Goal: Task Accomplishment & Management: Complete application form

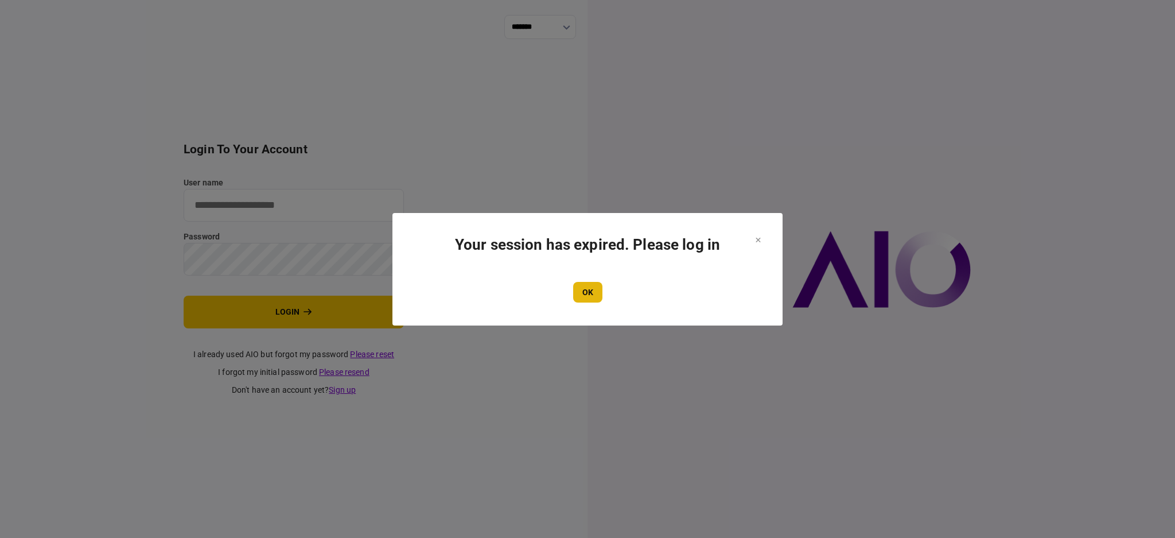
type input "****"
click at [585, 301] on button "OK" at bounding box center [587, 292] width 29 height 21
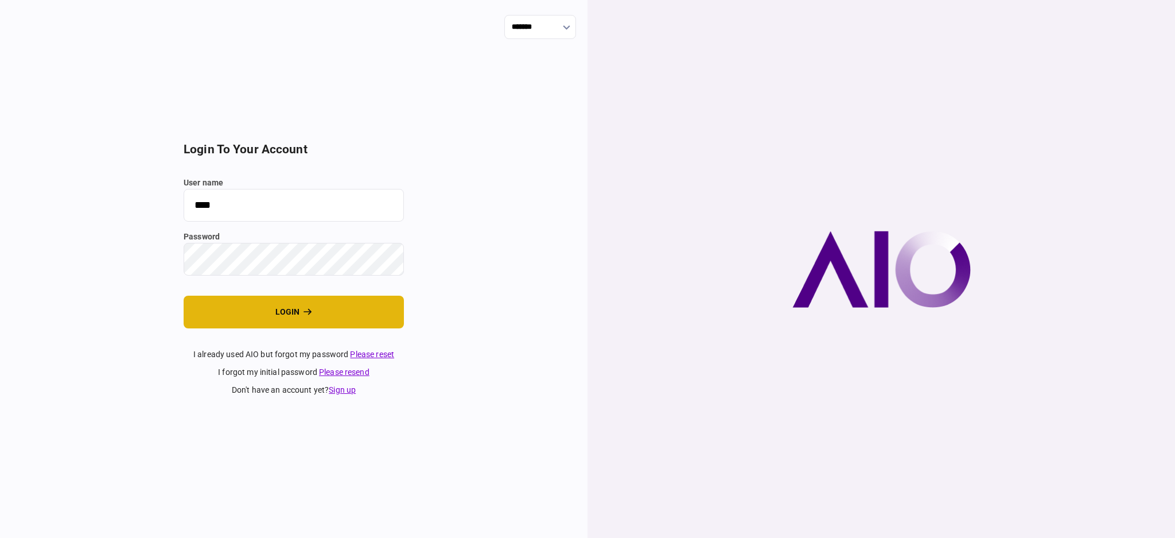
click at [329, 318] on button "login" at bounding box center [294, 311] width 220 height 33
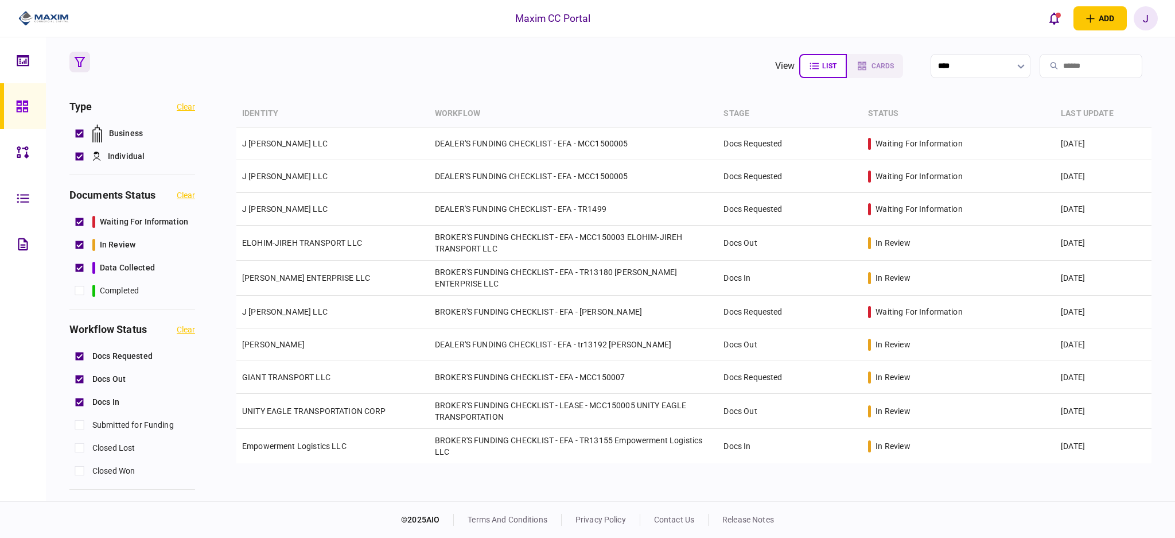
click at [81, 55] on button "button" at bounding box center [79, 62] width 21 height 21
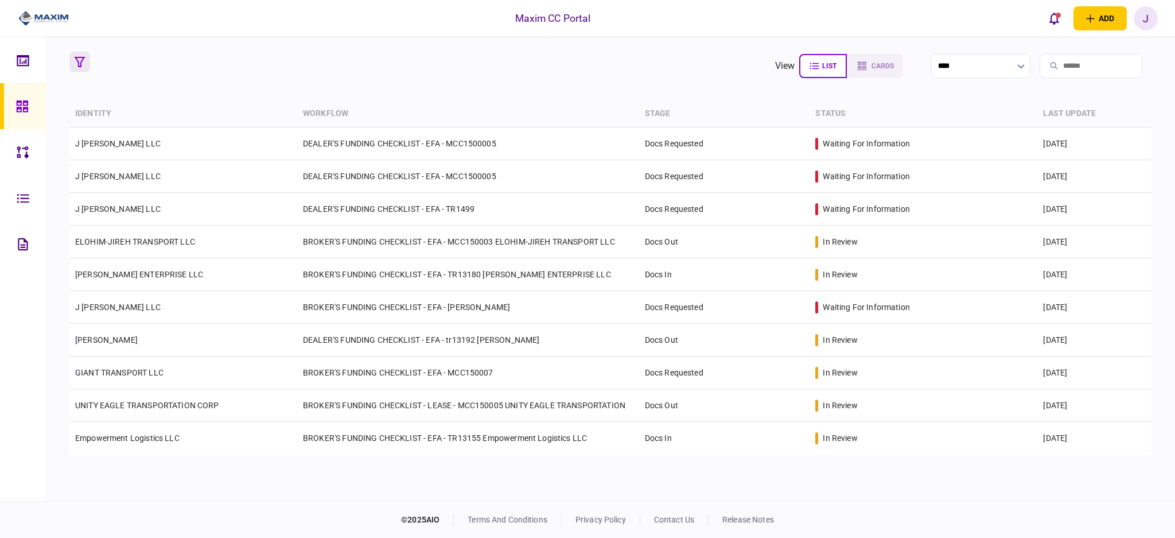
click at [83, 61] on icon "button" at bounding box center [80, 62] width 10 height 10
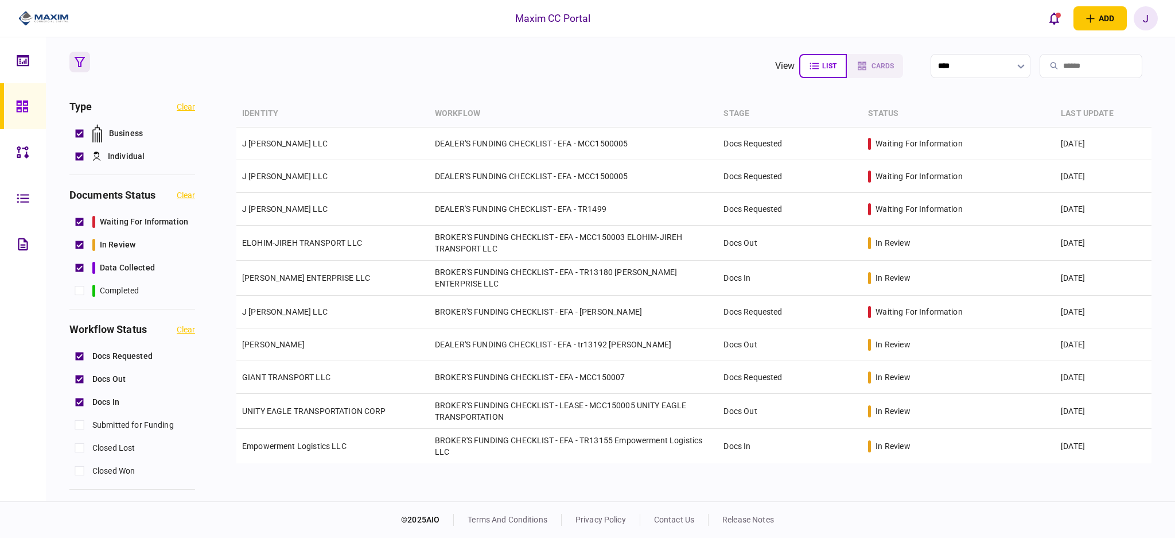
click at [562, 83] on section "view list cards **** Type clear Business Individual documents status clear wait…" at bounding box center [610, 269] width 1129 height 464
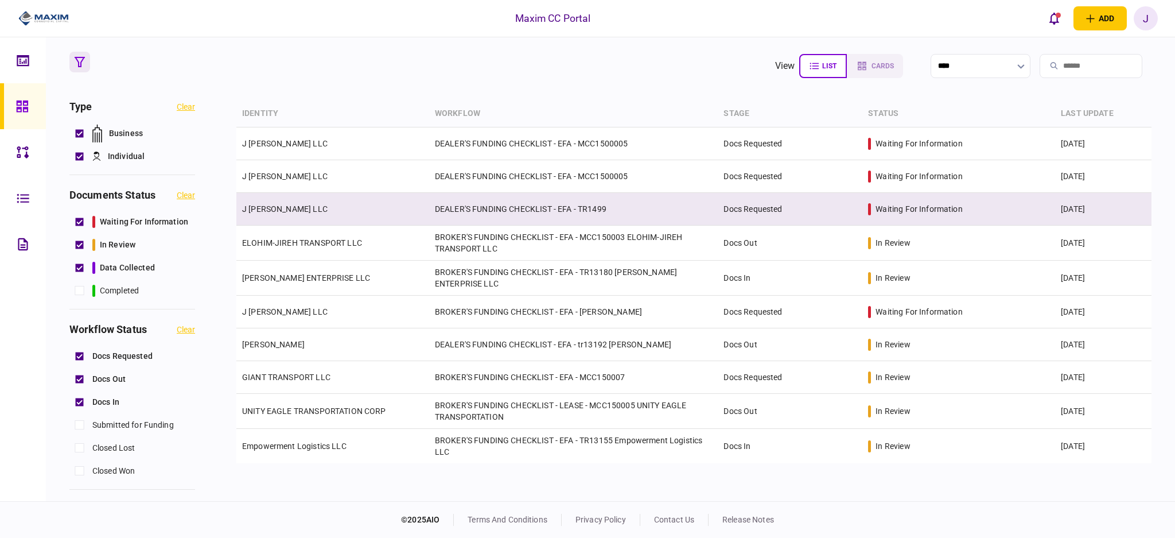
click at [477, 205] on td "DEALER'S FUNDING CHECKLIST - EFA - TR1499" at bounding box center [573, 209] width 289 height 33
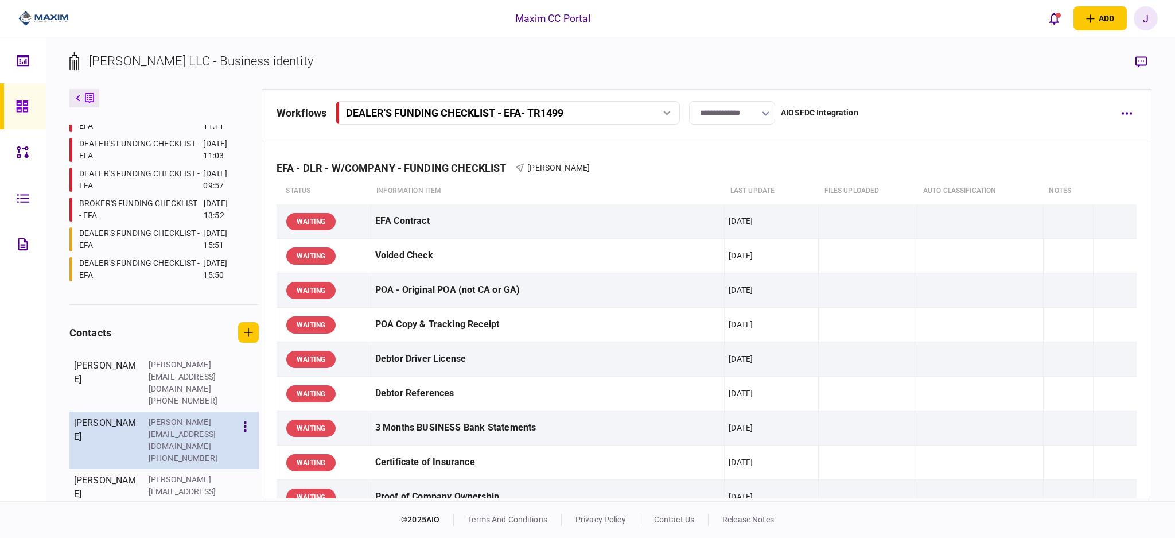
scroll to position [185, 0]
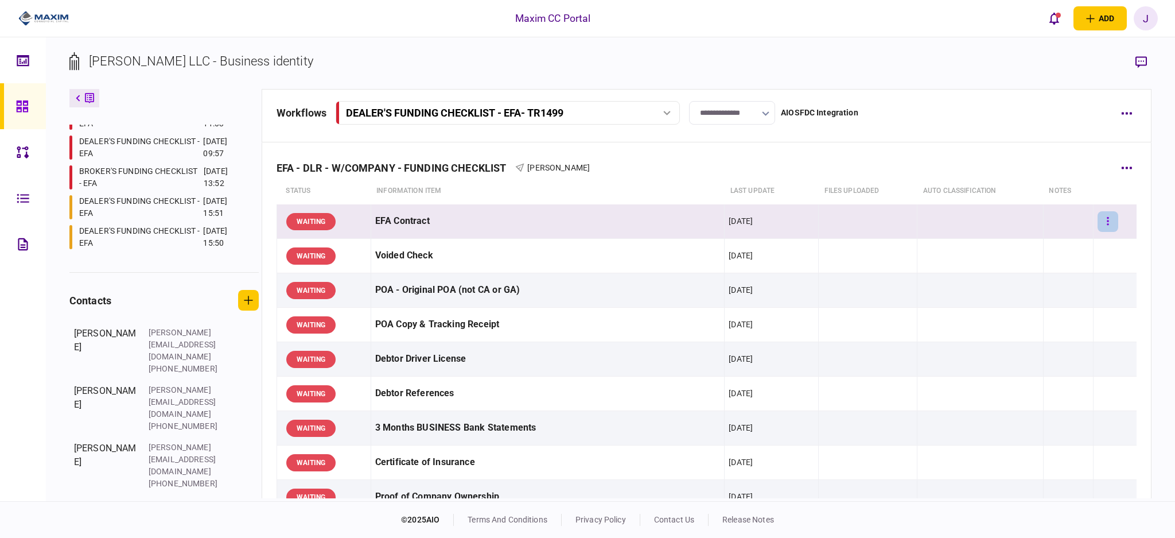
click at [1104, 224] on button "button" at bounding box center [1107, 221] width 21 height 21
click at [1048, 254] on li "approve" at bounding box center [1035, 244] width 106 height 25
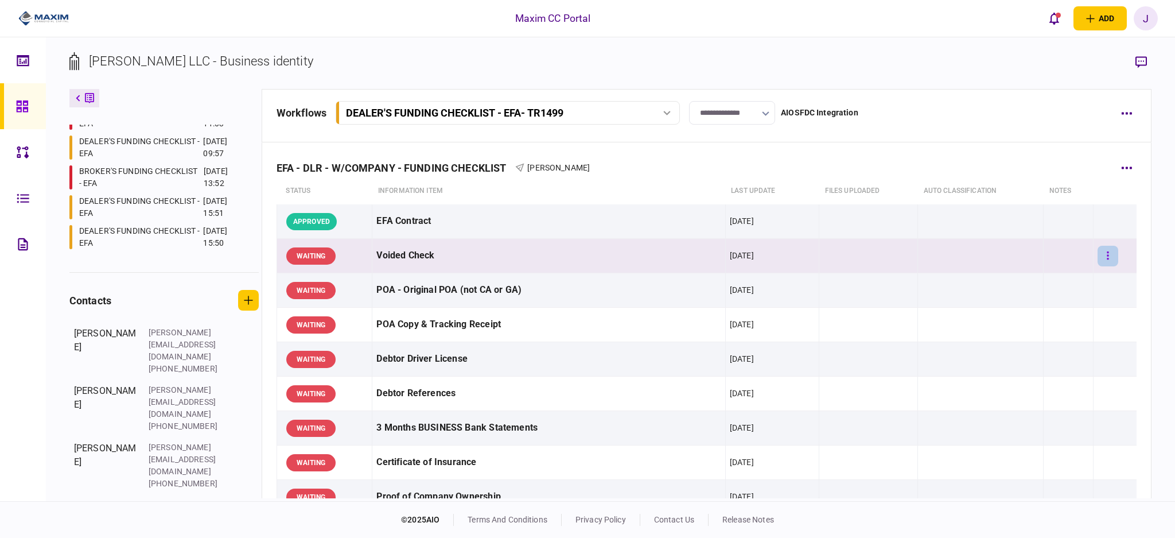
click at [1102, 253] on button "button" at bounding box center [1107, 256] width 21 height 21
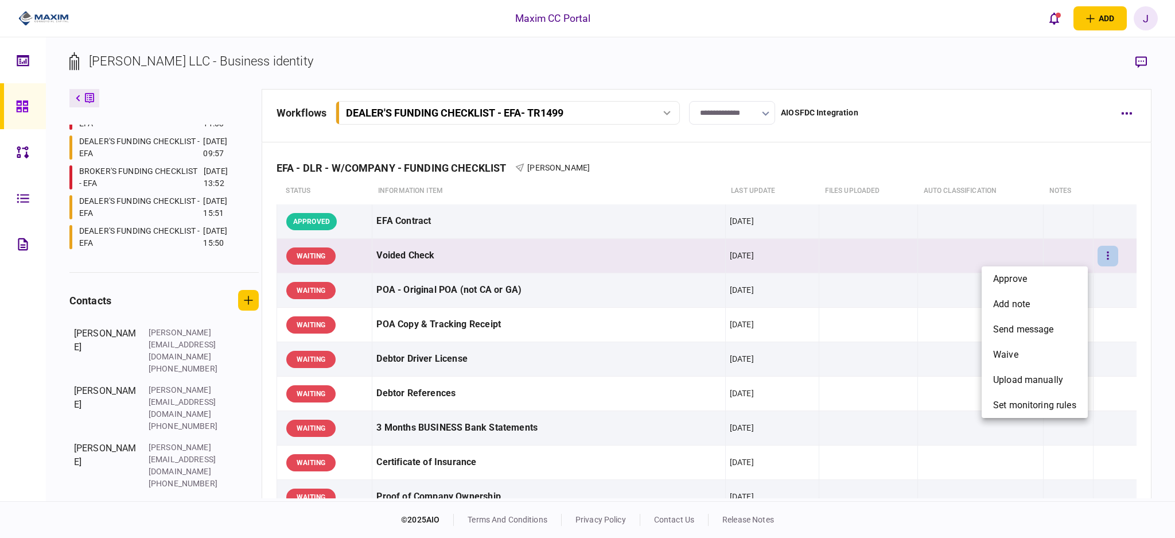
click at [889, 303] on div at bounding box center [587, 269] width 1175 height 538
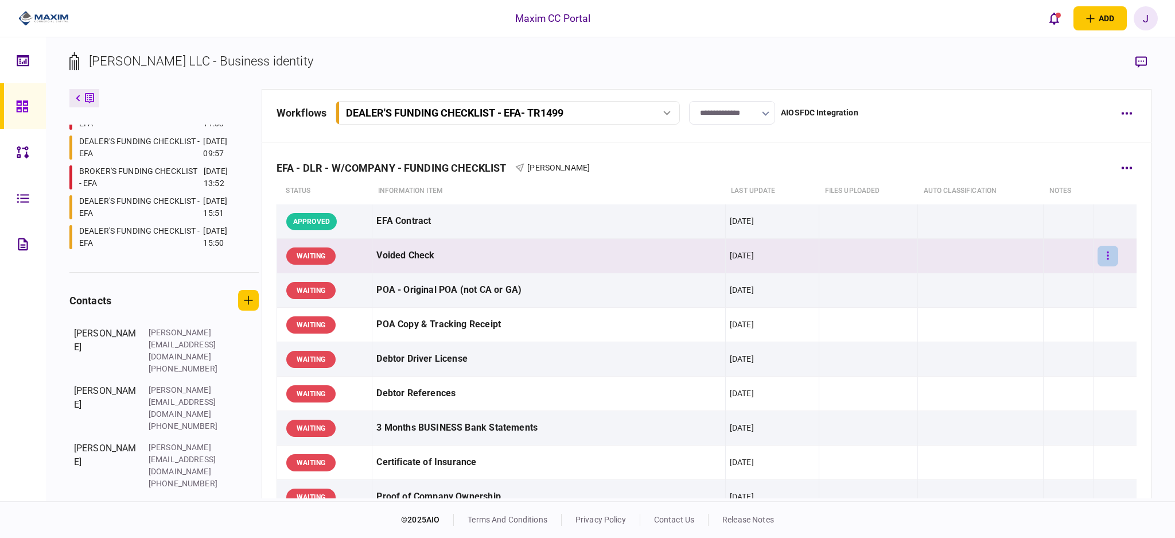
click at [1107, 260] on button "button" at bounding box center [1107, 256] width 21 height 21
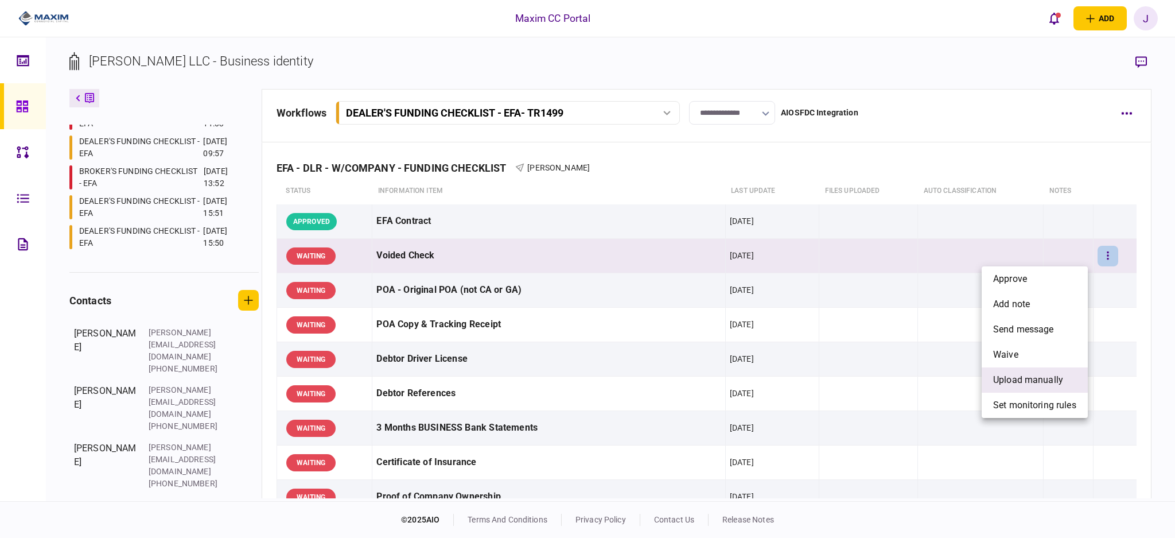
click at [1044, 376] on span "upload manually" at bounding box center [1028, 380] width 70 height 14
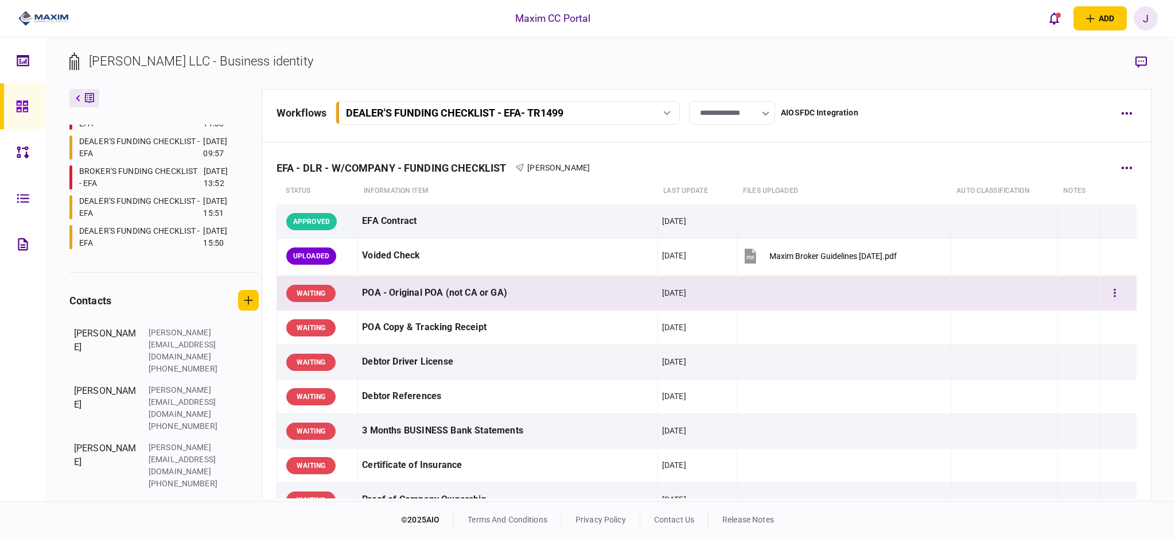
click at [427, 298] on div "POA - Original POA (not CA or GA)" at bounding box center [507, 293] width 291 height 26
click at [1114, 294] on icon "button" at bounding box center [1115, 292] width 2 height 11
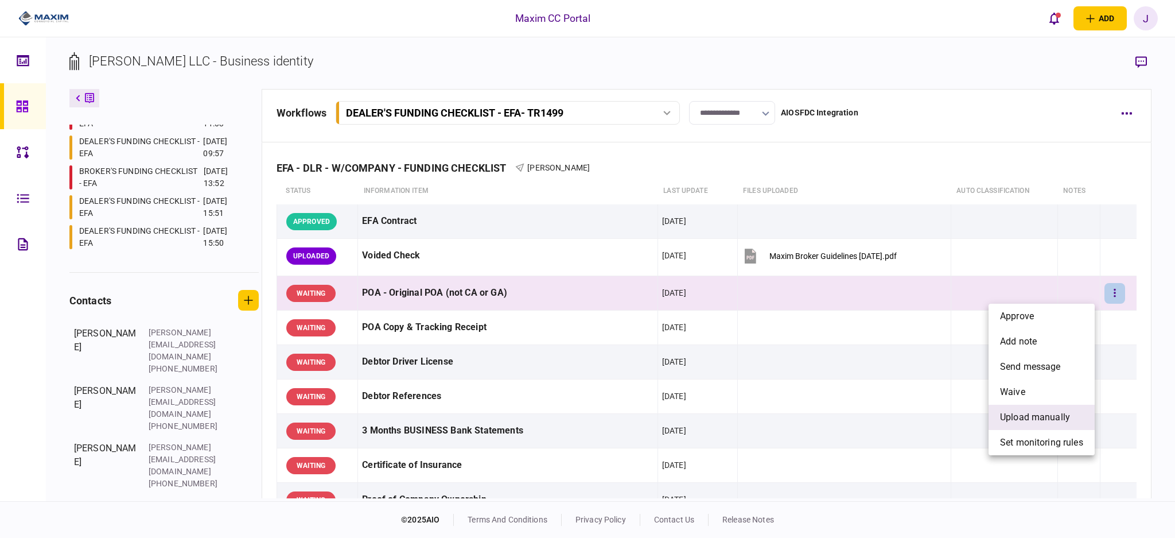
click at [1048, 411] on span "upload manually" at bounding box center [1035, 417] width 70 height 14
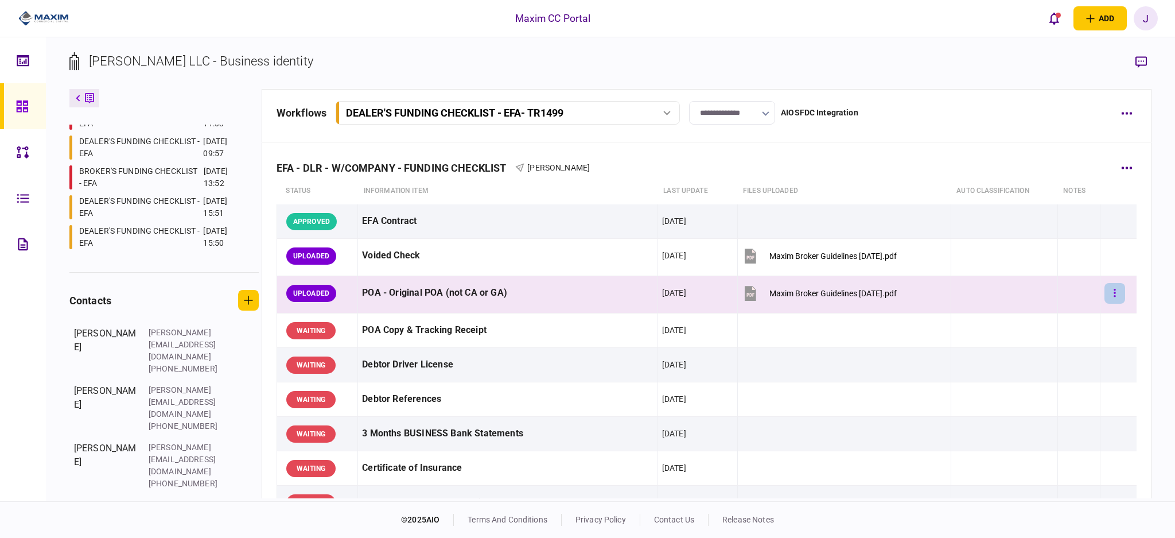
click at [1104, 297] on button "button" at bounding box center [1114, 293] width 21 height 21
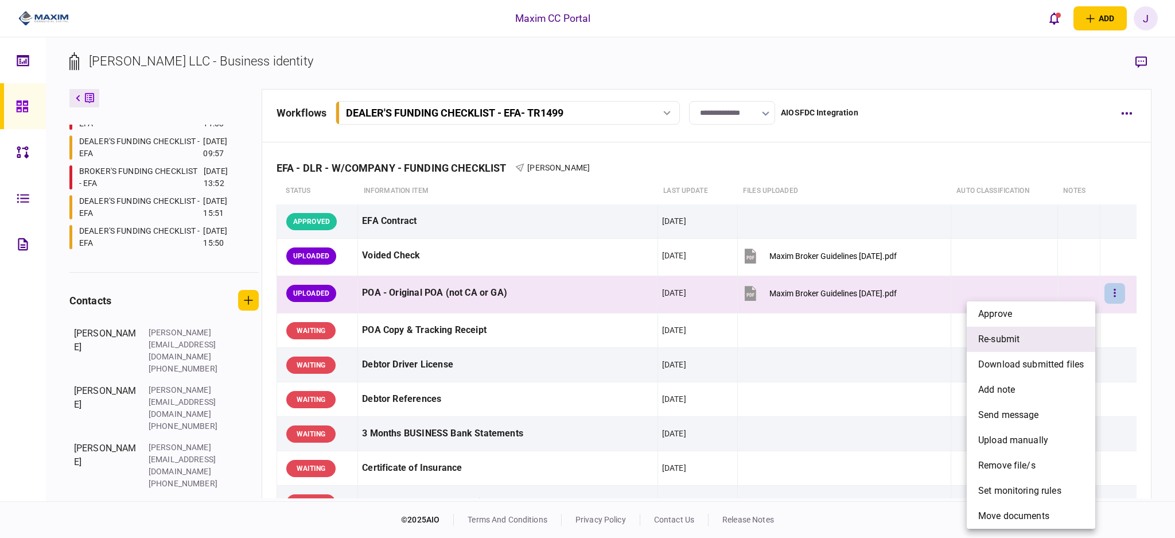
click at [1040, 337] on li "re-submit" at bounding box center [1031, 338] width 129 height 25
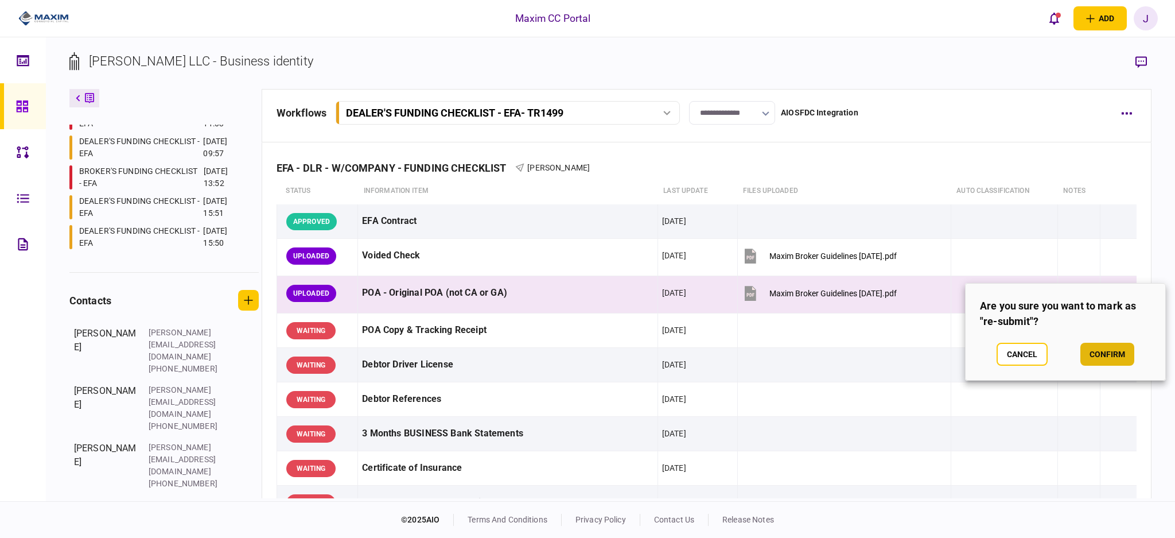
click at [1106, 361] on button "confirm" at bounding box center [1107, 354] width 54 height 23
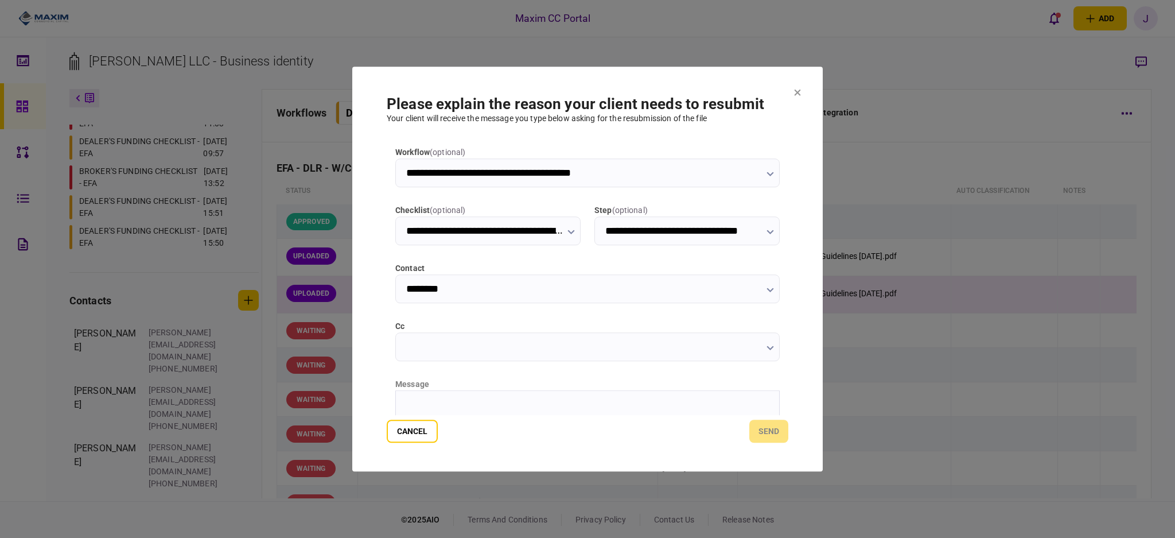
type input "**********"
type input "********"
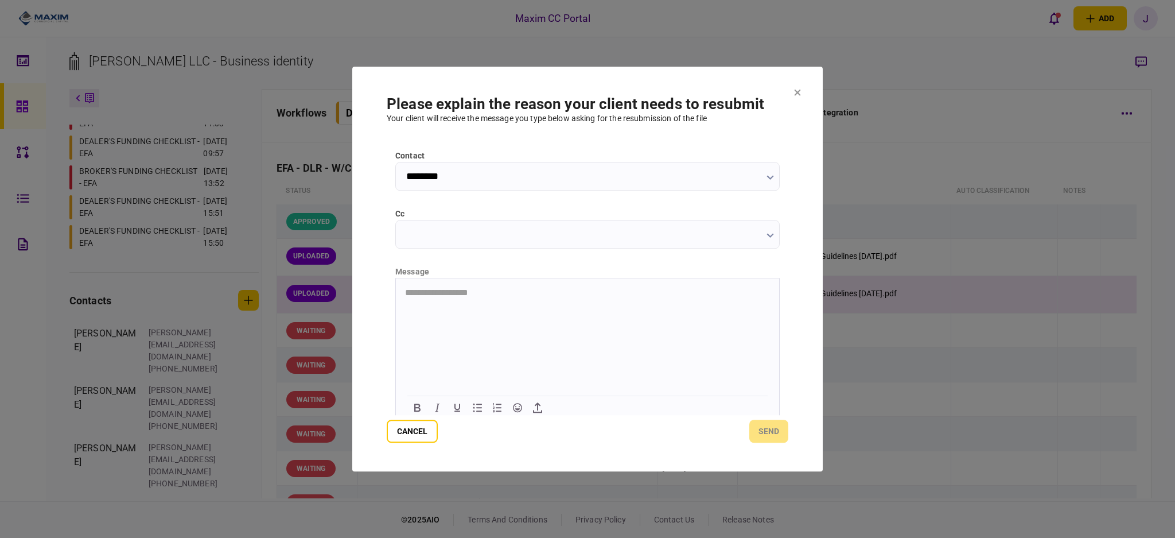
scroll to position [118, 0]
click at [493, 301] on html at bounding box center [587, 287] width 383 height 28
click at [760, 436] on button "send" at bounding box center [768, 430] width 39 height 23
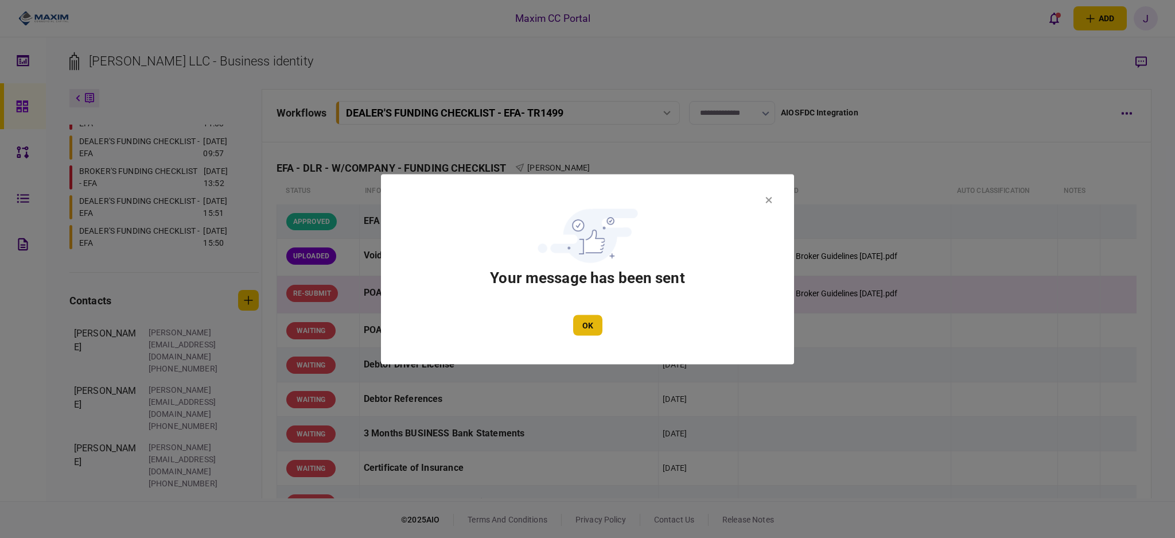
click at [589, 328] on button "OK" at bounding box center [587, 324] width 29 height 21
